Goal: Task Accomplishment & Management: Manage account settings

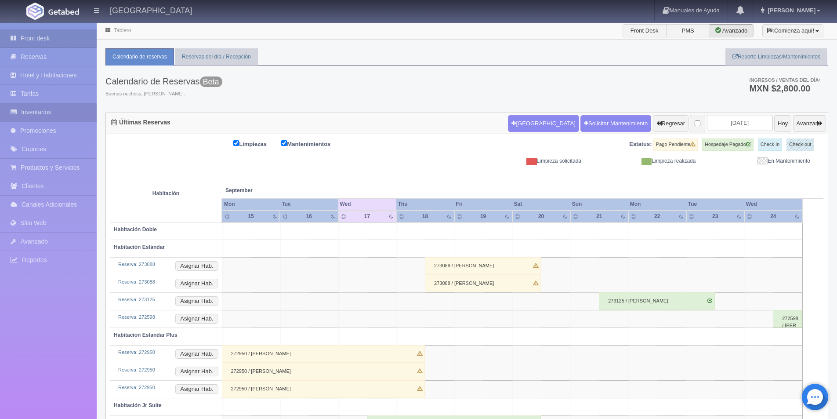
click at [47, 110] on link "Inventarios" at bounding box center [48, 112] width 97 height 18
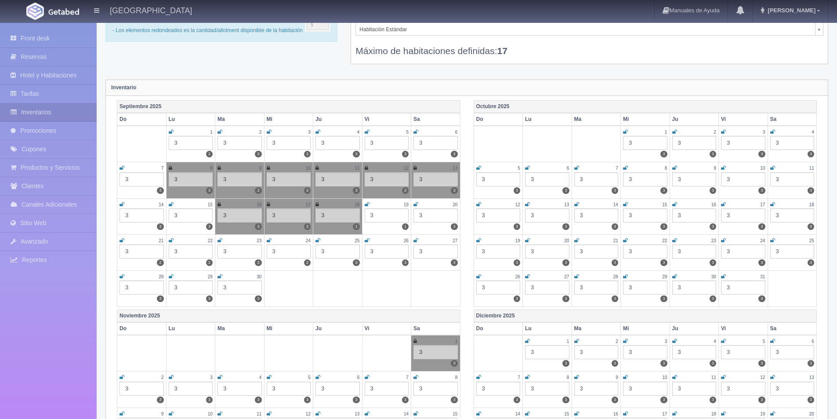
scroll to position [132, 0]
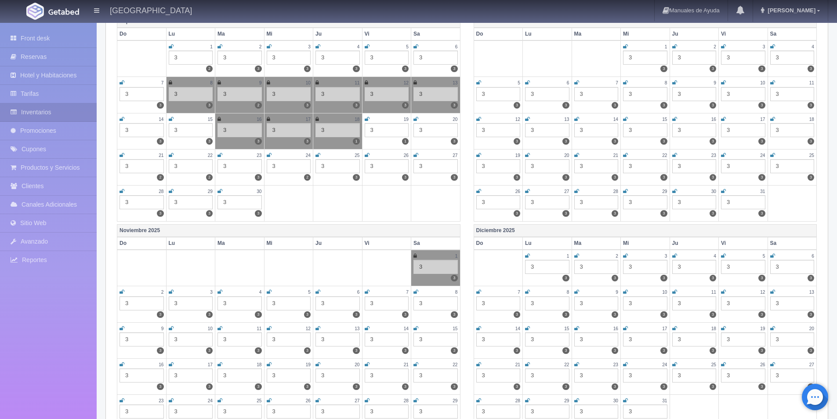
click at [367, 117] on icon at bounding box center [367, 118] width 5 height 5
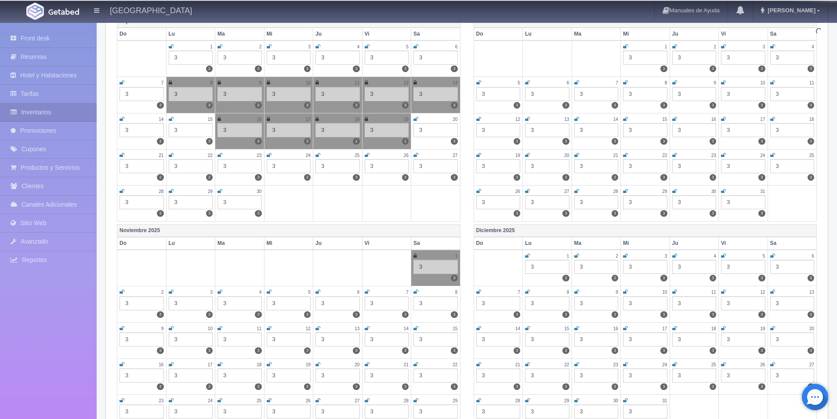
click at [418, 118] on icon at bounding box center [416, 118] width 5 height 5
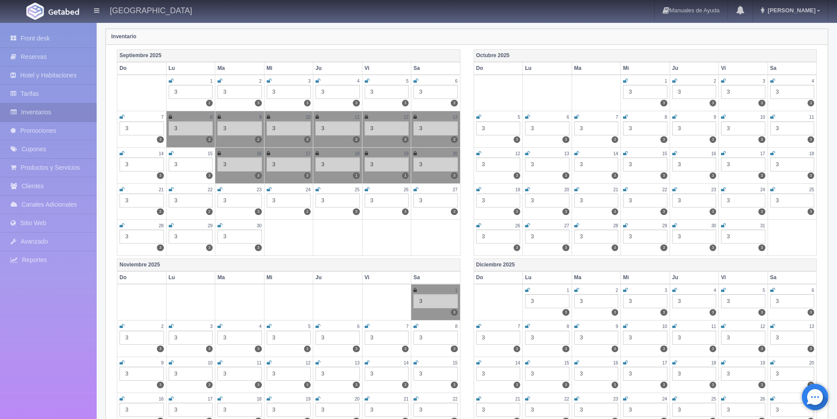
scroll to position [44, 0]
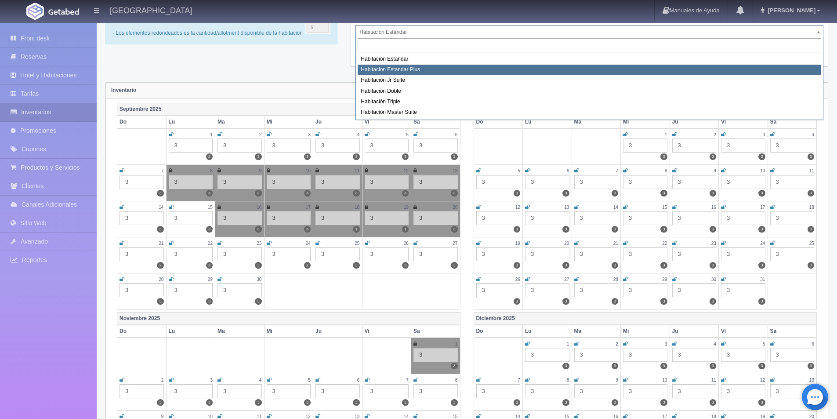
select select "1139"
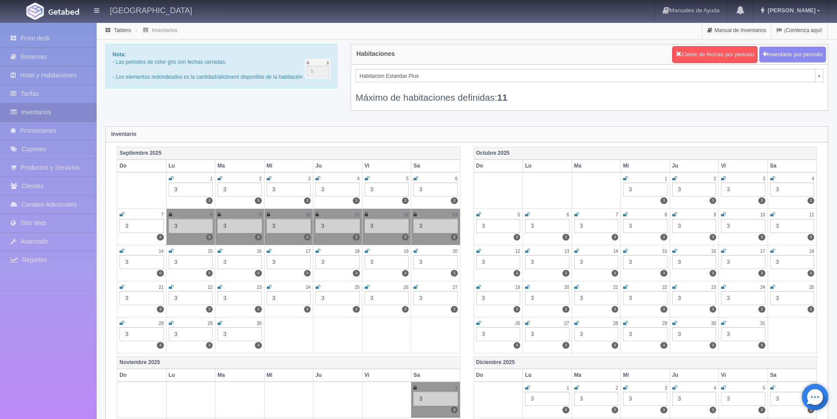
click at [218, 250] on icon at bounding box center [220, 250] width 5 height 5
drag, startPoint x: 270, startPoint y: 251, endPoint x: 298, endPoint y: 252, distance: 28.6
click at [270, 251] on icon at bounding box center [269, 250] width 5 height 5
click at [320, 248] on icon at bounding box center [318, 250] width 5 height 5
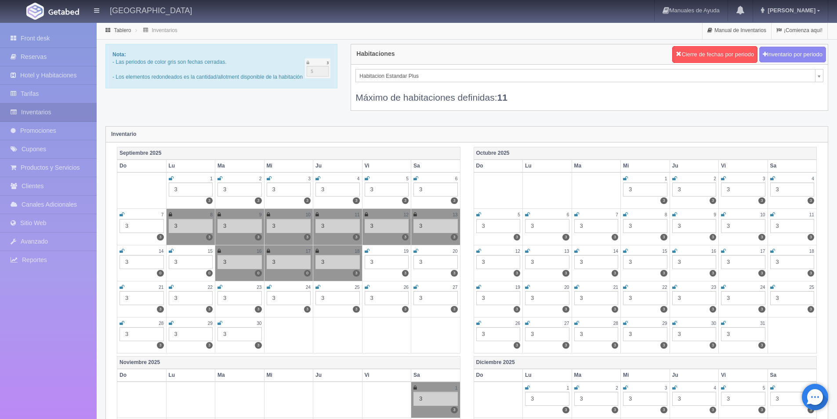
drag, startPoint x: 365, startPoint y: 250, endPoint x: 395, endPoint y: 252, distance: 30.4
click at [365, 250] on icon at bounding box center [367, 250] width 5 height 5
click at [417, 252] on icon at bounding box center [416, 250] width 5 height 5
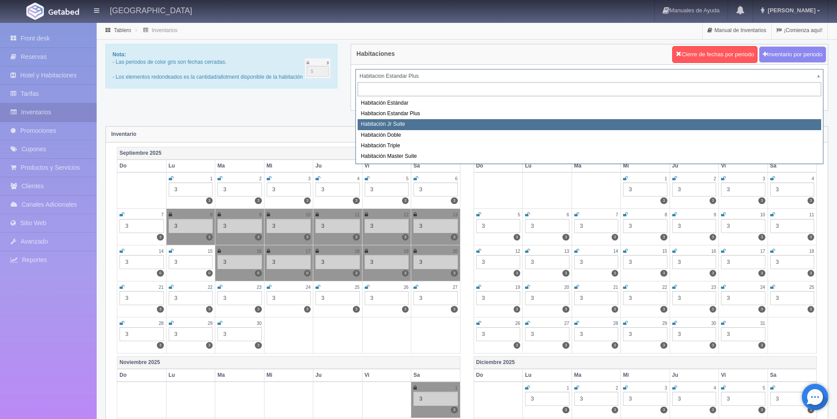
select select "1149"
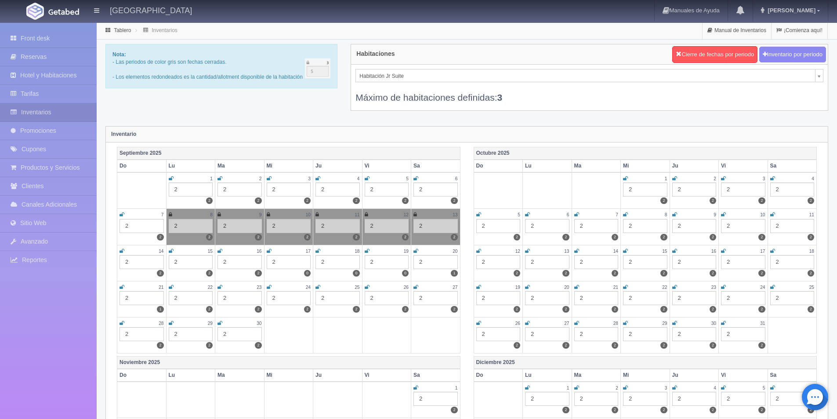
click at [221, 251] on icon at bounding box center [220, 250] width 5 height 5
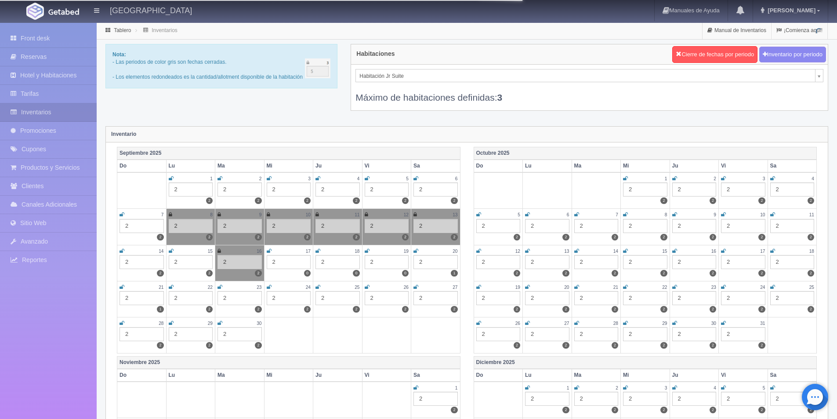
click at [271, 251] on icon at bounding box center [269, 250] width 5 height 5
click at [314, 251] on td "18 2 0" at bounding box center [337, 263] width 49 height 36
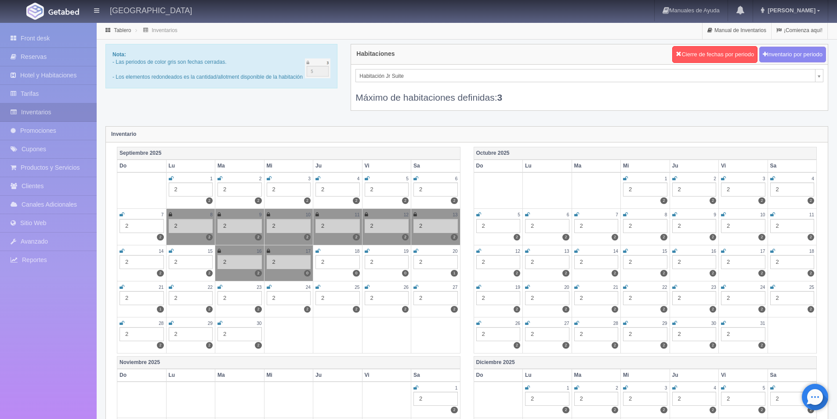
click at [369, 251] on icon at bounding box center [367, 250] width 5 height 5
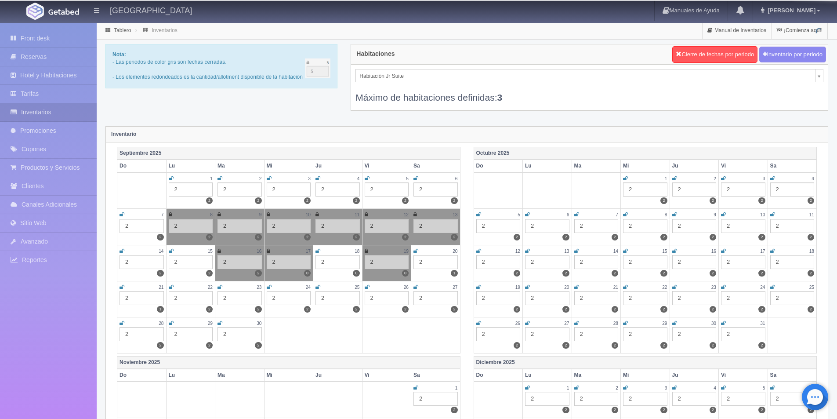
click at [316, 249] on icon at bounding box center [318, 250] width 5 height 5
click at [414, 250] on icon at bounding box center [416, 250] width 5 height 5
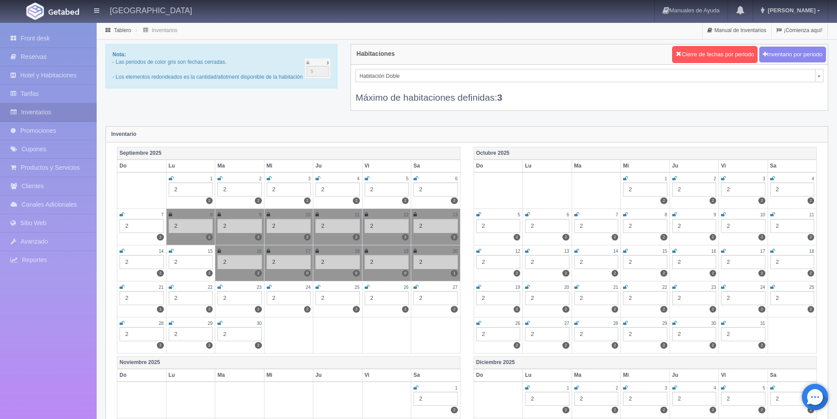
select select "1150"
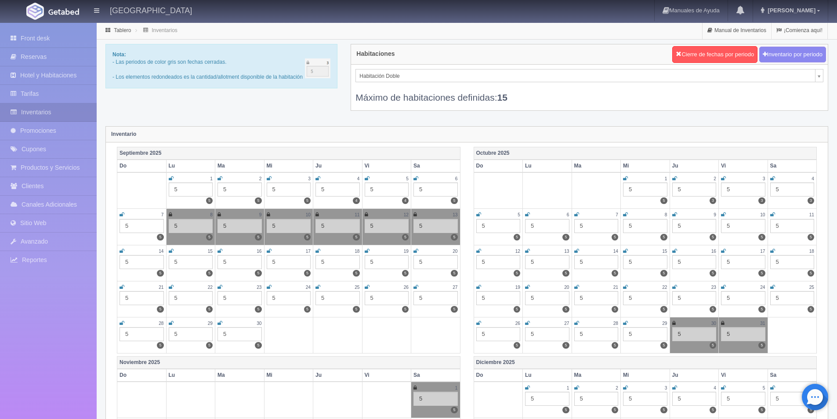
drag, startPoint x: 221, startPoint y: 251, endPoint x: 262, endPoint y: 261, distance: 42.5
click at [223, 252] on td "16 5 5" at bounding box center [239, 263] width 49 height 36
click at [269, 248] on icon at bounding box center [269, 250] width 5 height 5
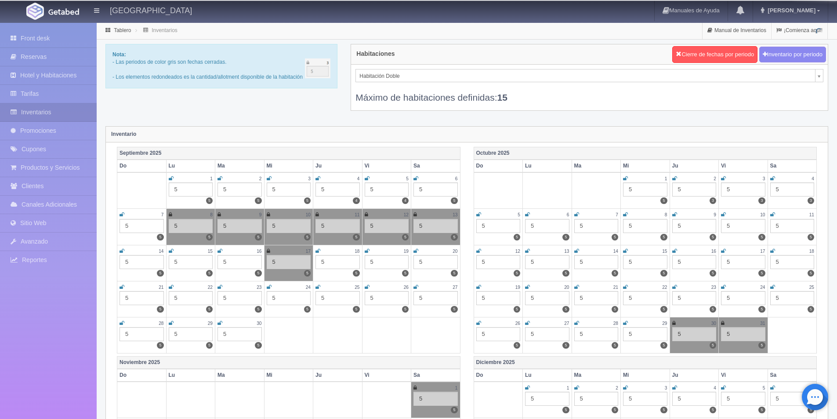
click at [318, 251] on icon at bounding box center [318, 250] width 5 height 5
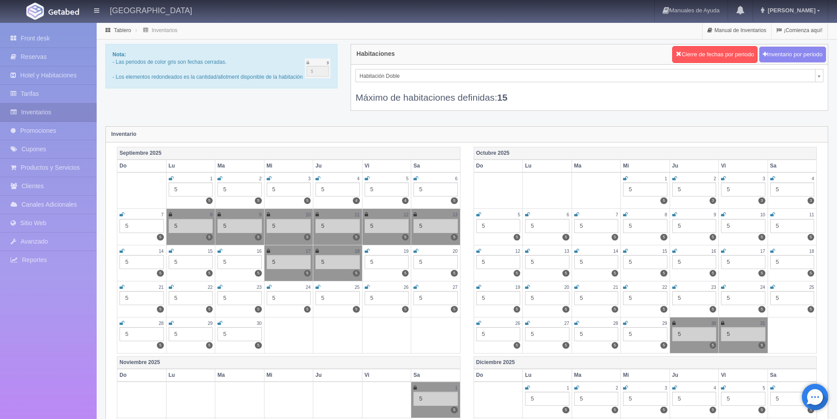
click at [369, 249] on icon at bounding box center [367, 250] width 5 height 5
